Goal: Transaction & Acquisition: Purchase product/service

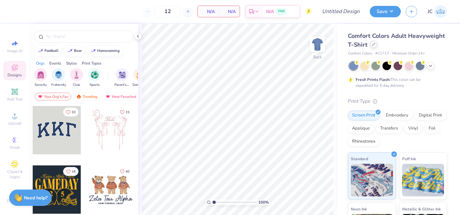
click at [375, 46] on div at bounding box center [373, 44] width 7 height 7
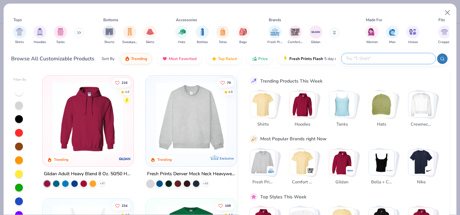
click at [389, 58] on input "text" at bounding box center [388, 59] width 86 height 8
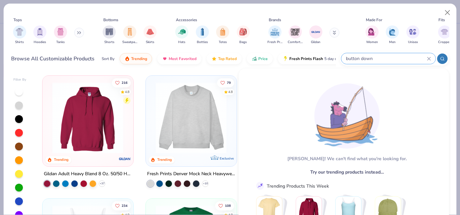
click at [442, 60] on circle at bounding box center [441, 58] width 3 height 3
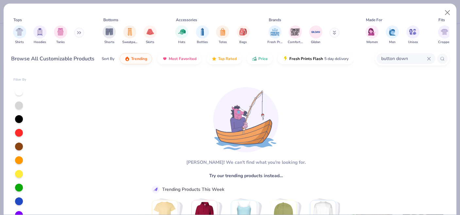
type input "button down"
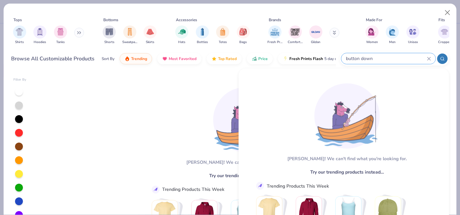
click at [429, 60] on icon at bounding box center [429, 59] width 4 height 4
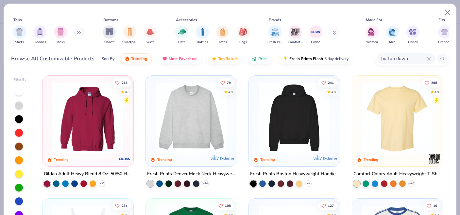
click at [429, 59] on icon at bounding box center [428, 58] width 3 height 3
click at [73, 30] on div "Shirts Hoodies Tanks" at bounding box center [48, 35] width 75 height 24
click at [75, 32] on div "Shirts Hoodies Tanks" at bounding box center [48, 35] width 75 height 24
click at [78, 32] on button at bounding box center [79, 33] width 10 height 10
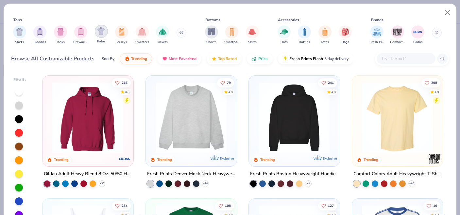
click at [104, 34] on img "filter for Polos" at bounding box center [101, 31] width 8 height 8
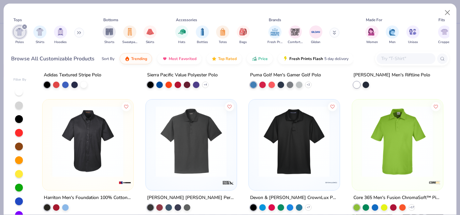
scroll to position [716, 0]
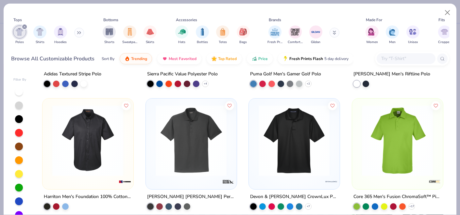
click at [110, 160] on img at bounding box center [87, 140] width 77 height 71
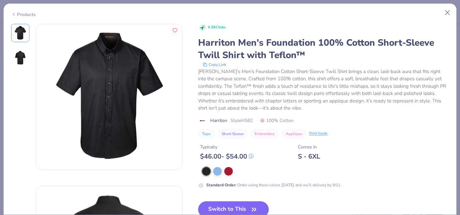
click at [266, 132] on button "Embroidery" at bounding box center [265, 133] width 28 height 9
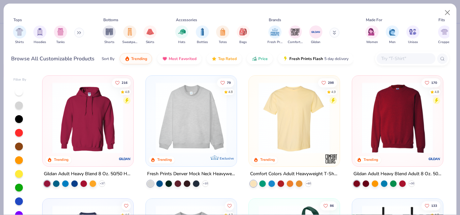
click at [78, 34] on button at bounding box center [79, 33] width 10 height 10
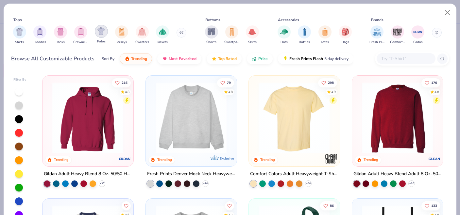
click at [100, 36] on div "filter for Polos" at bounding box center [101, 31] width 13 height 13
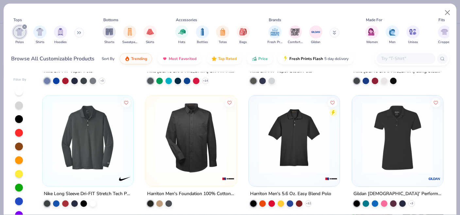
scroll to position [1211, 0]
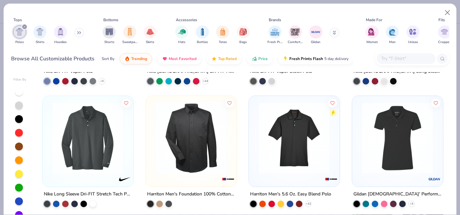
click at [203, 146] on img at bounding box center [190, 138] width 77 height 71
